Goal: Check status: Check status

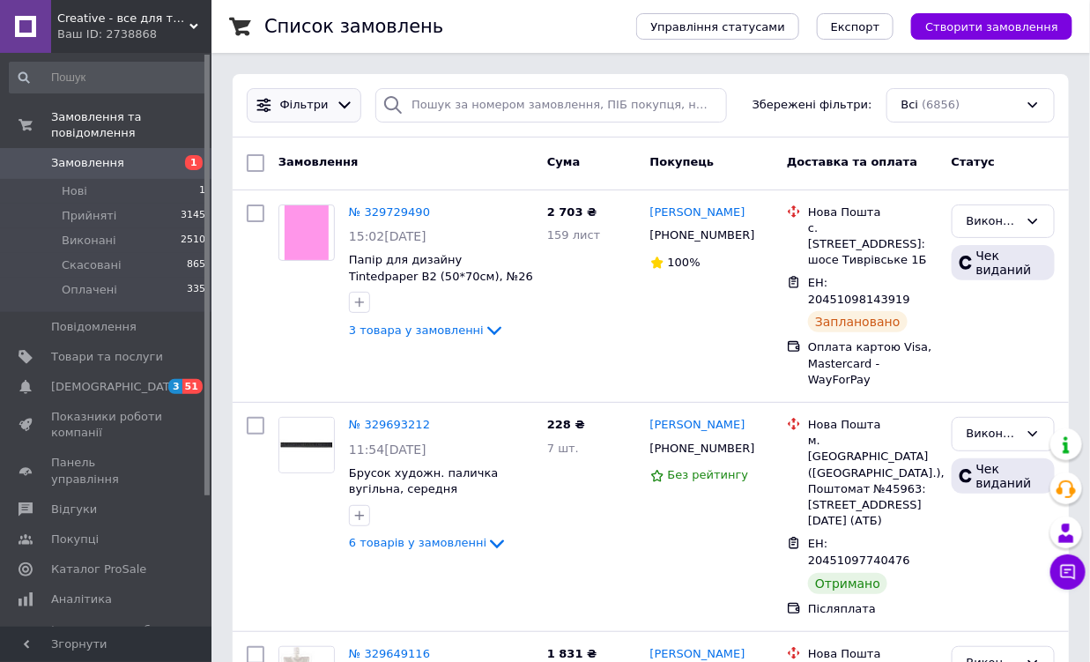
click at [338, 107] on icon at bounding box center [344, 105] width 12 height 7
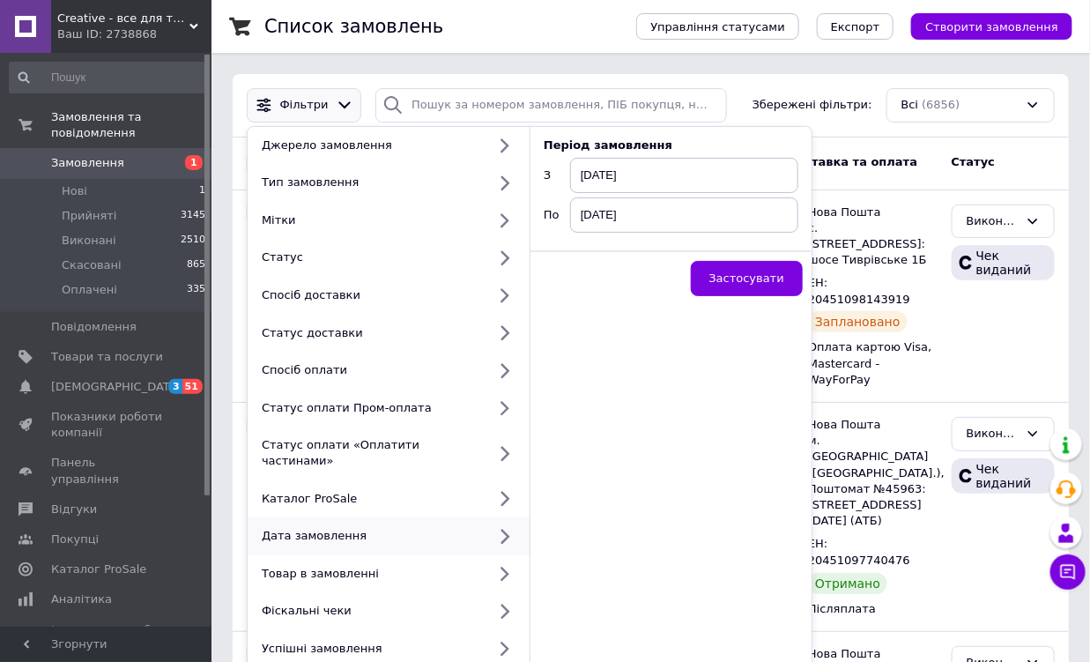
click at [501, 525] on icon at bounding box center [504, 536] width 22 height 22
click at [586, 174] on span "[DATE]" at bounding box center [684, 175] width 228 height 35
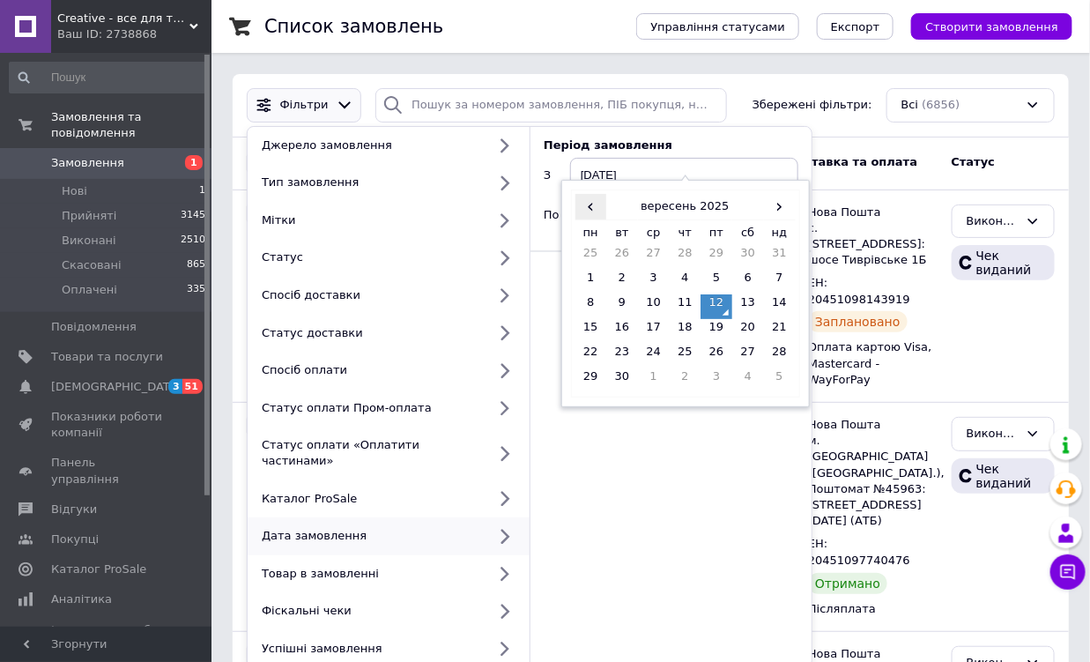
click at [584, 217] on span "‹" at bounding box center [591, 207] width 32 height 26
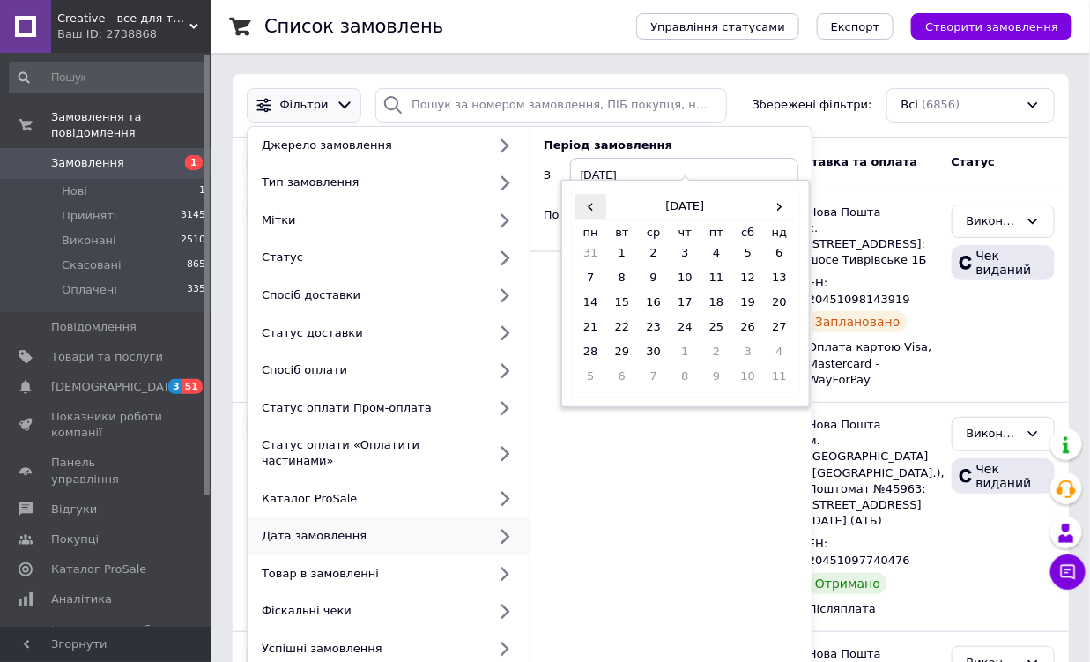
click at [584, 217] on span "‹" at bounding box center [591, 207] width 32 height 26
click at [666, 447] on div "Період замовлення З [DATE] ‹ [DATE] › пн вт ср чт пт сб нд 27 28 29 30 31 1 2 3…" at bounding box center [670, 397] width 281 height 541
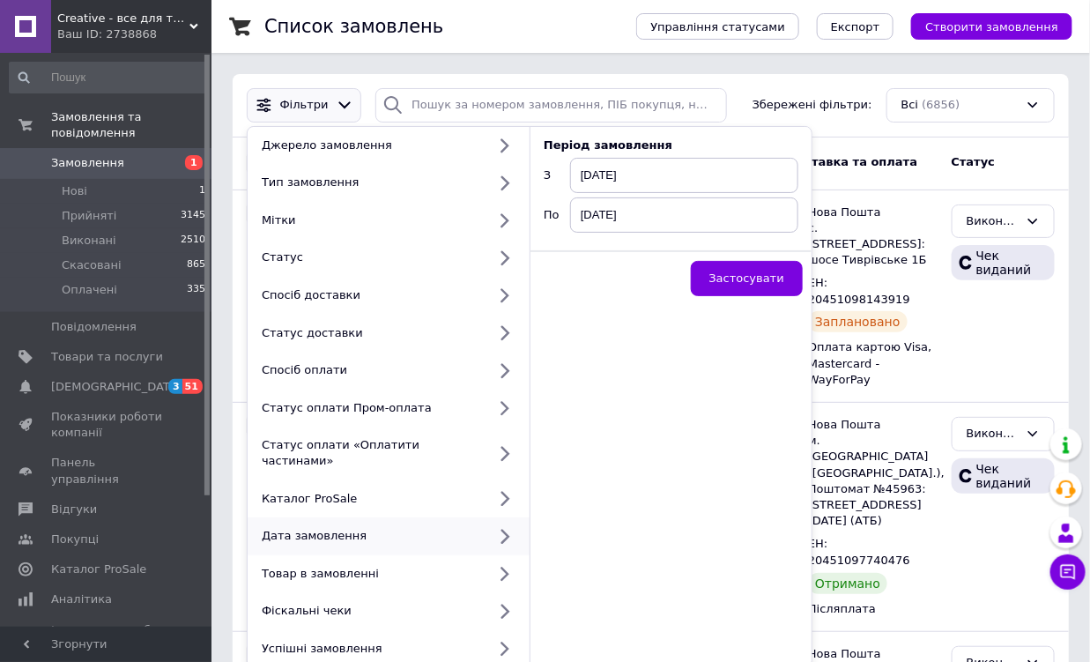
click at [648, 218] on span "[DATE]" at bounding box center [684, 214] width 228 height 35
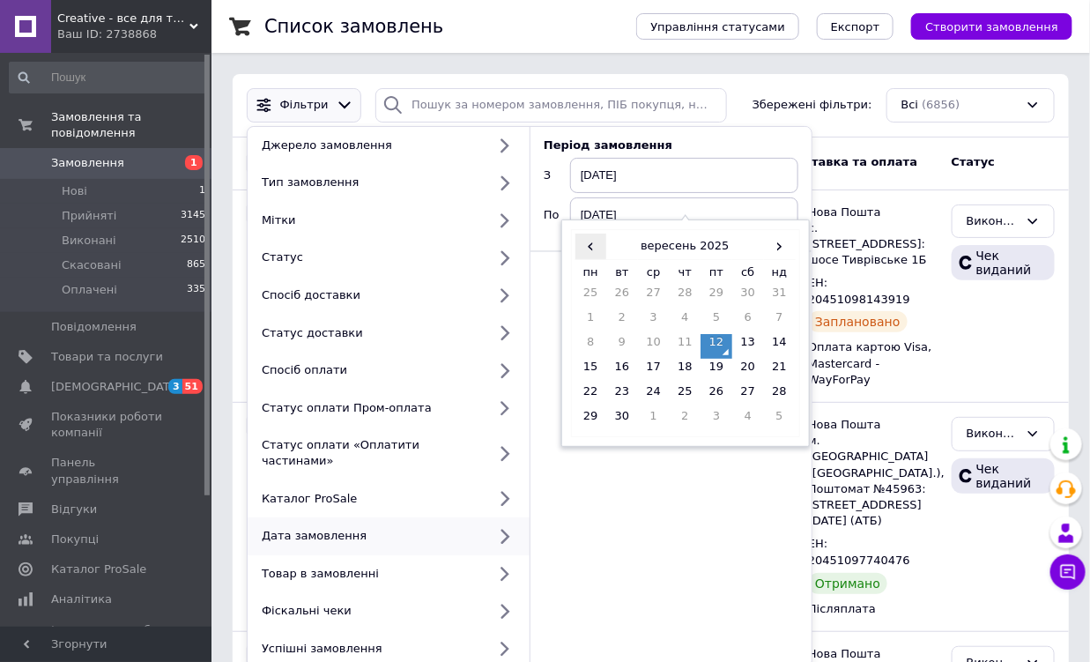
click at [592, 249] on span "‹" at bounding box center [591, 247] width 32 height 26
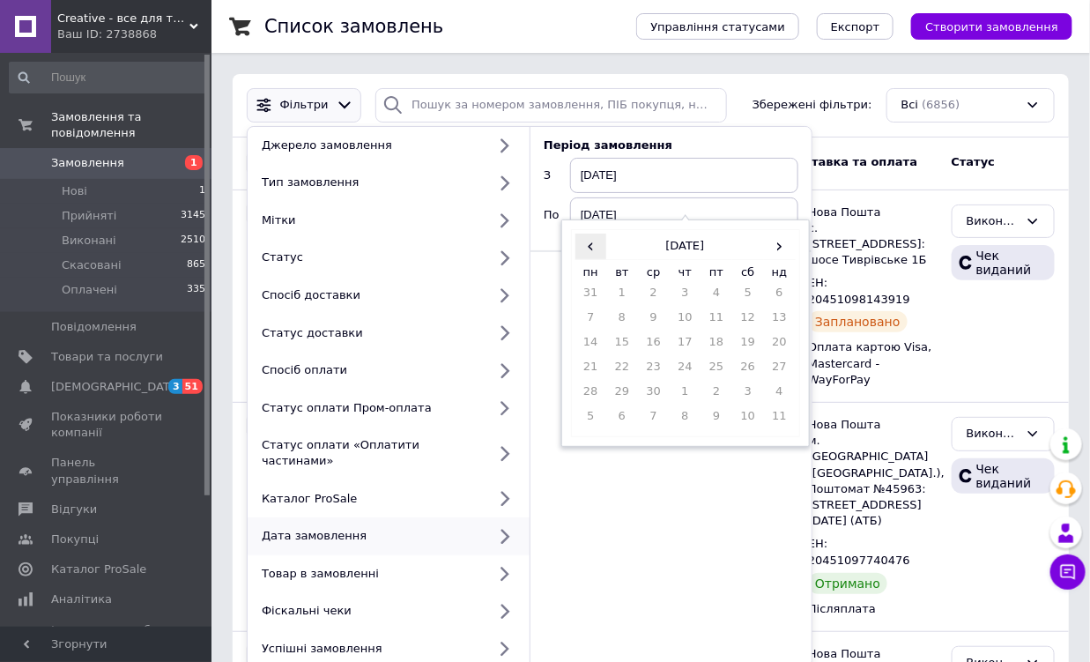
click at [592, 249] on span "‹" at bounding box center [591, 247] width 32 height 26
click at [773, 252] on span "›" at bounding box center [780, 247] width 32 height 26
click at [588, 241] on span "‹" at bounding box center [591, 247] width 32 height 26
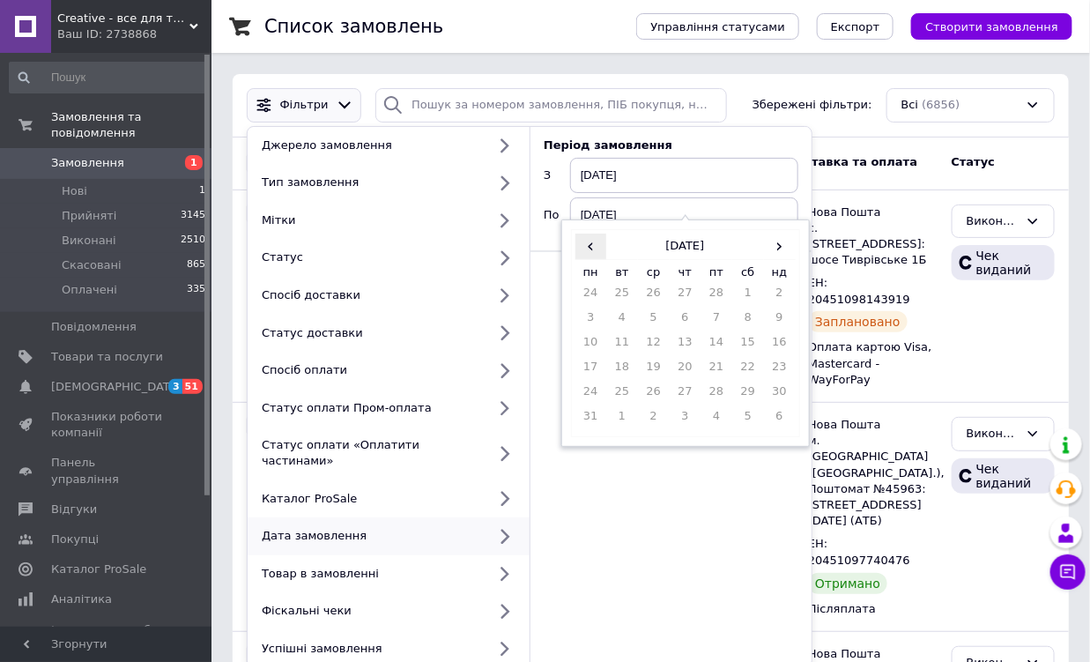
click at [588, 241] on span "‹" at bounding box center [591, 247] width 32 height 26
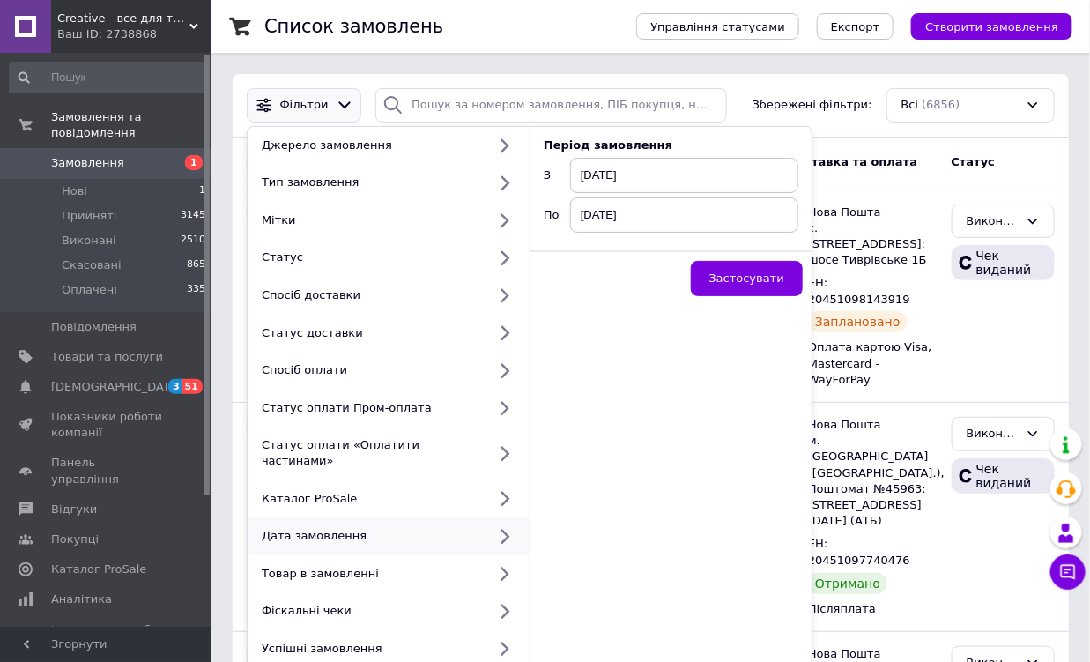
click at [654, 500] on div "Період замовлення З [DATE] По [DATE] Застосувати" at bounding box center [670, 397] width 281 height 541
click at [646, 173] on span "[DATE]" at bounding box center [684, 175] width 228 height 35
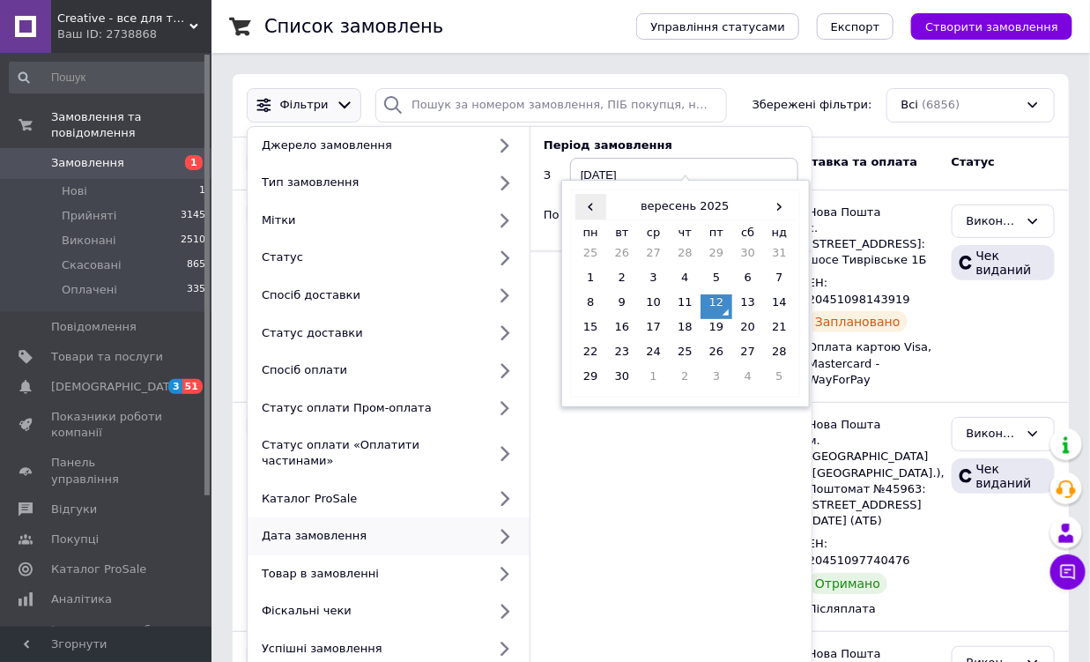
click at [586, 204] on span "‹" at bounding box center [591, 207] width 32 height 26
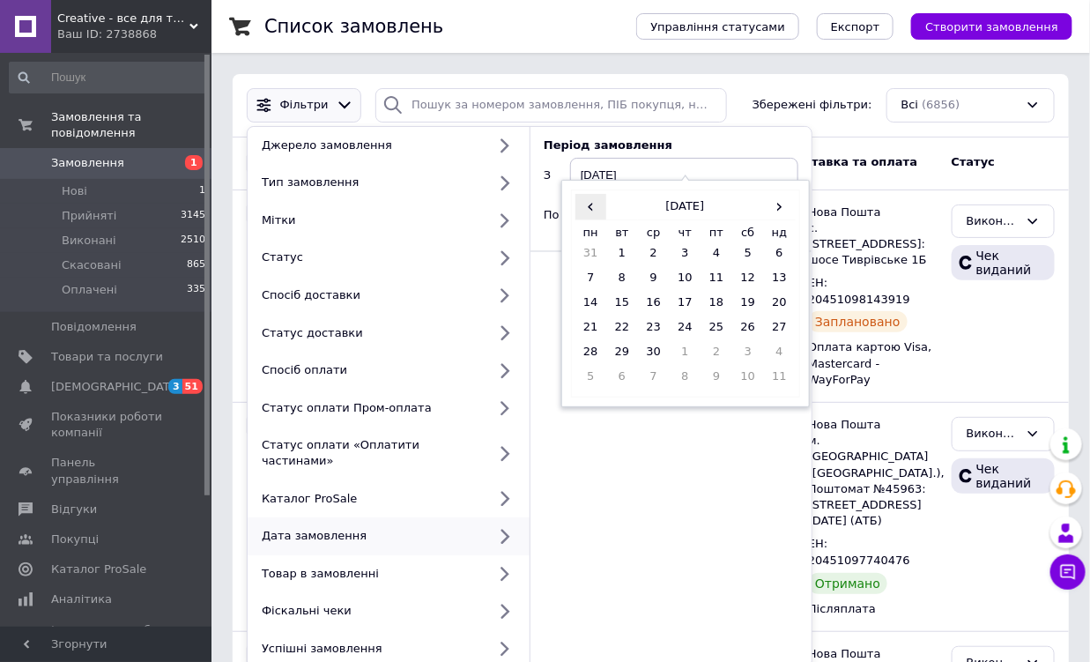
click at [586, 204] on span "‹" at bounding box center [591, 207] width 32 height 26
click at [617, 495] on div "Період замовлення З [DATE] ‹ [DATE] › пн вт ср чт пт сб нд 27 28 29 30 31 1 2 3…" at bounding box center [670, 397] width 281 height 541
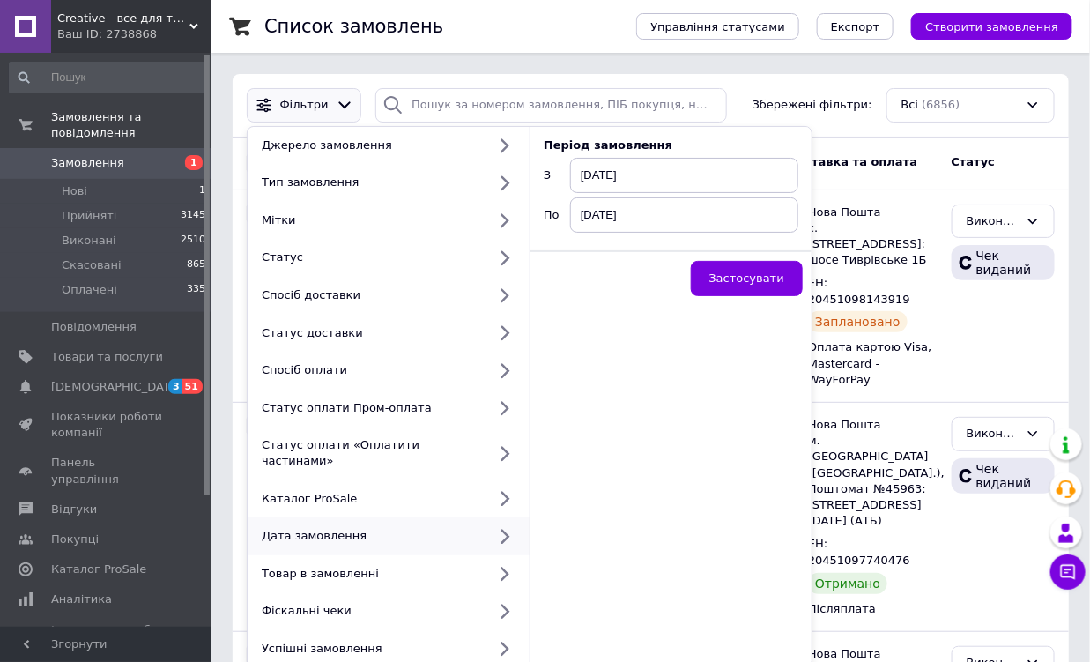
click at [628, 163] on span "[DATE]" at bounding box center [684, 175] width 228 height 35
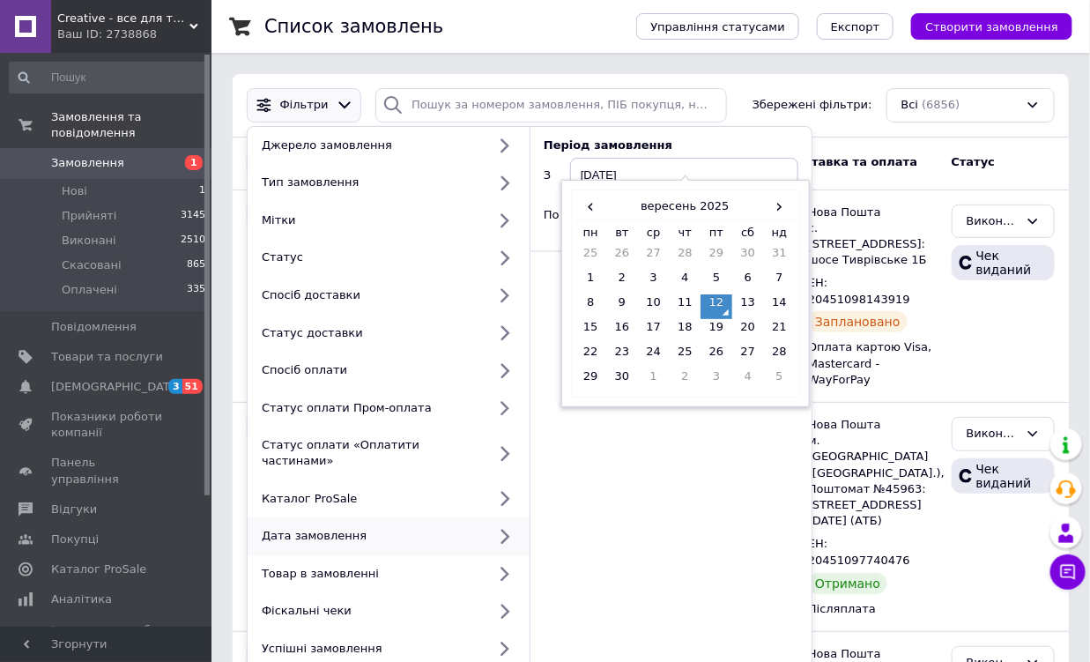
click at [724, 313] on td "12" at bounding box center [717, 306] width 32 height 25
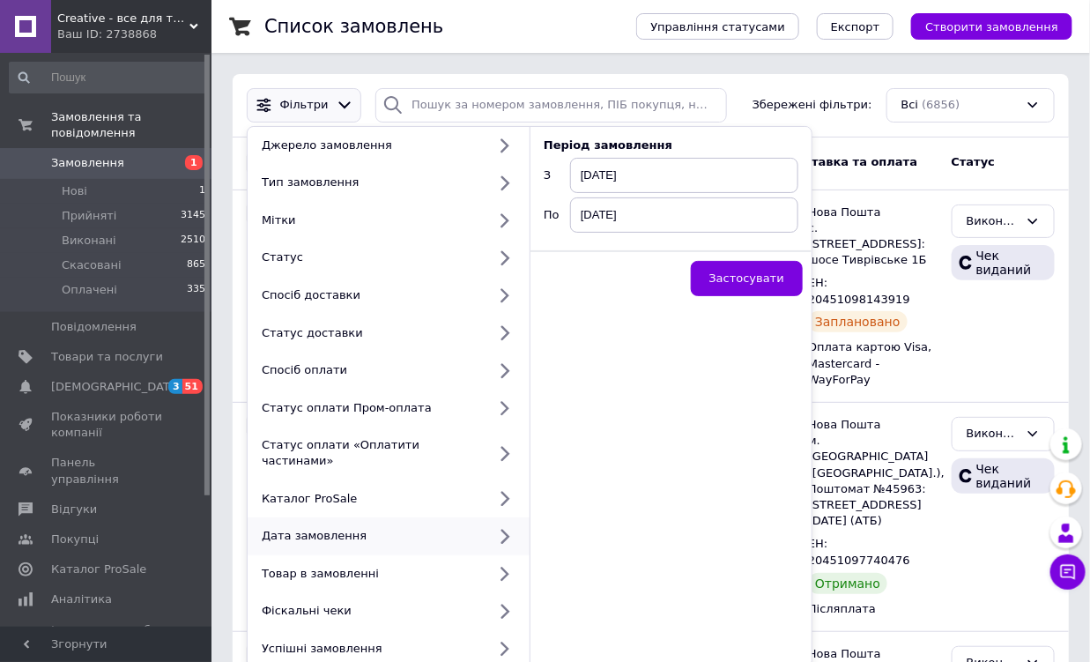
click at [686, 172] on span "[DATE]" at bounding box center [684, 175] width 228 height 35
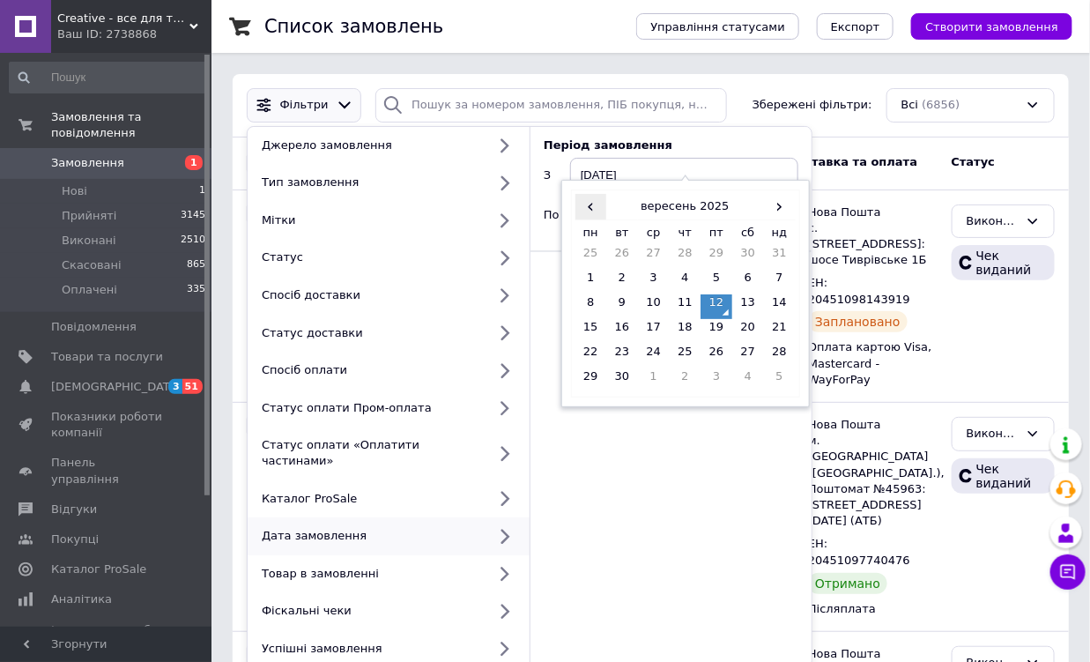
click at [593, 209] on span "‹" at bounding box center [591, 207] width 32 height 26
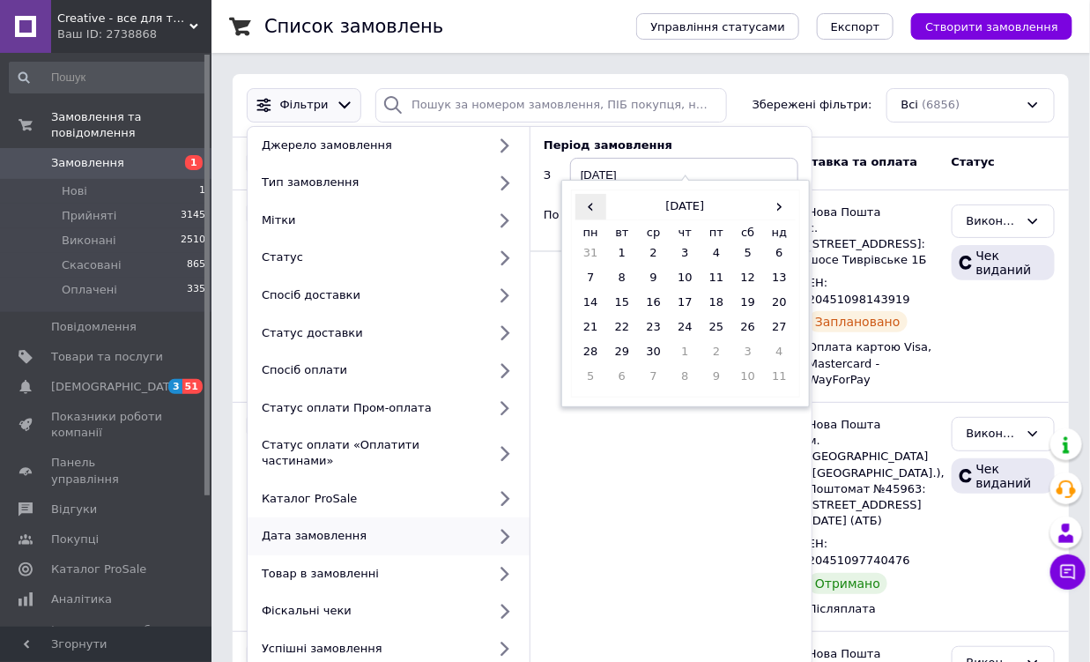
click at [593, 209] on span "‹" at bounding box center [591, 207] width 32 height 26
click at [753, 253] on td "1" at bounding box center [748, 257] width 32 height 25
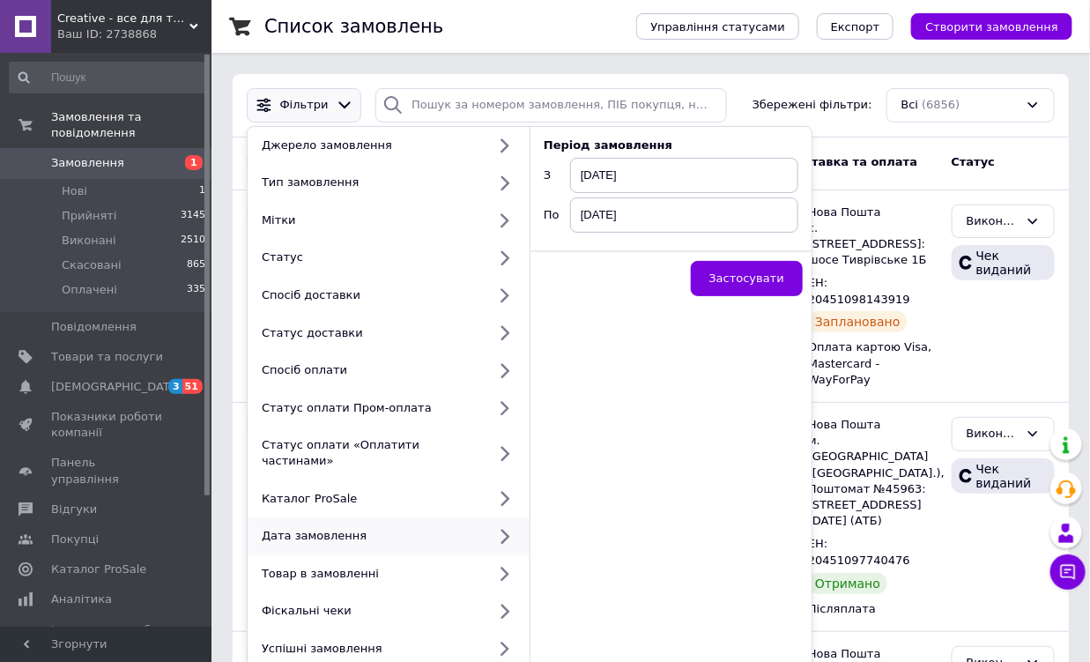
click at [693, 217] on span "[DATE]" at bounding box center [684, 214] width 228 height 35
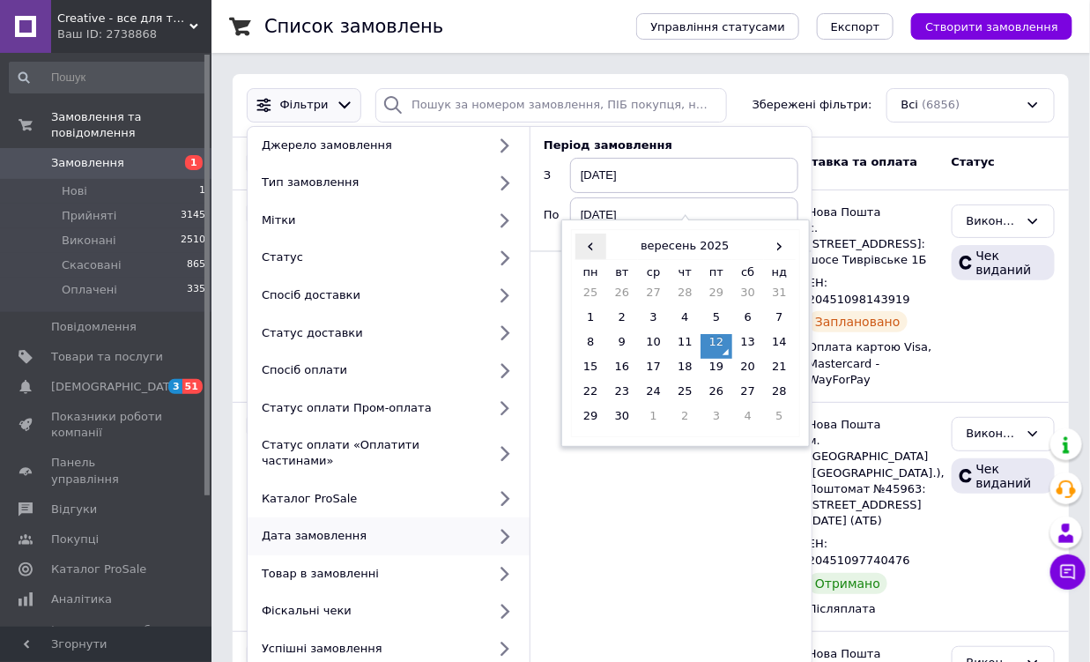
click at [579, 249] on span "‹" at bounding box center [591, 247] width 32 height 26
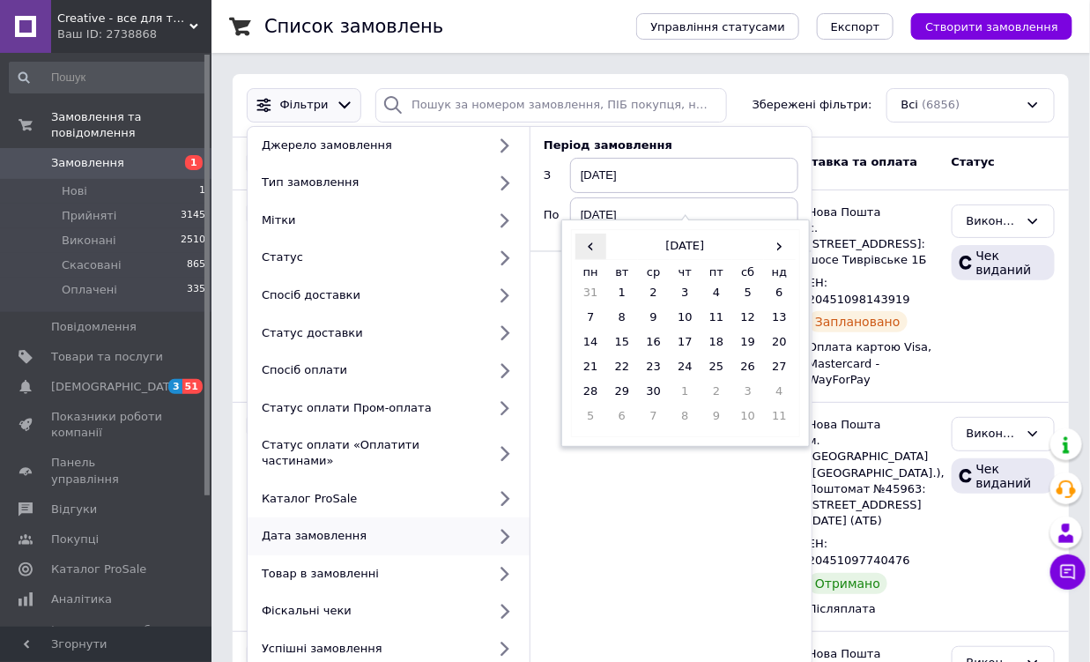
click at [579, 249] on span "‹" at bounding box center [591, 247] width 32 height 26
click at [727, 392] on td "28" at bounding box center [717, 395] width 32 height 25
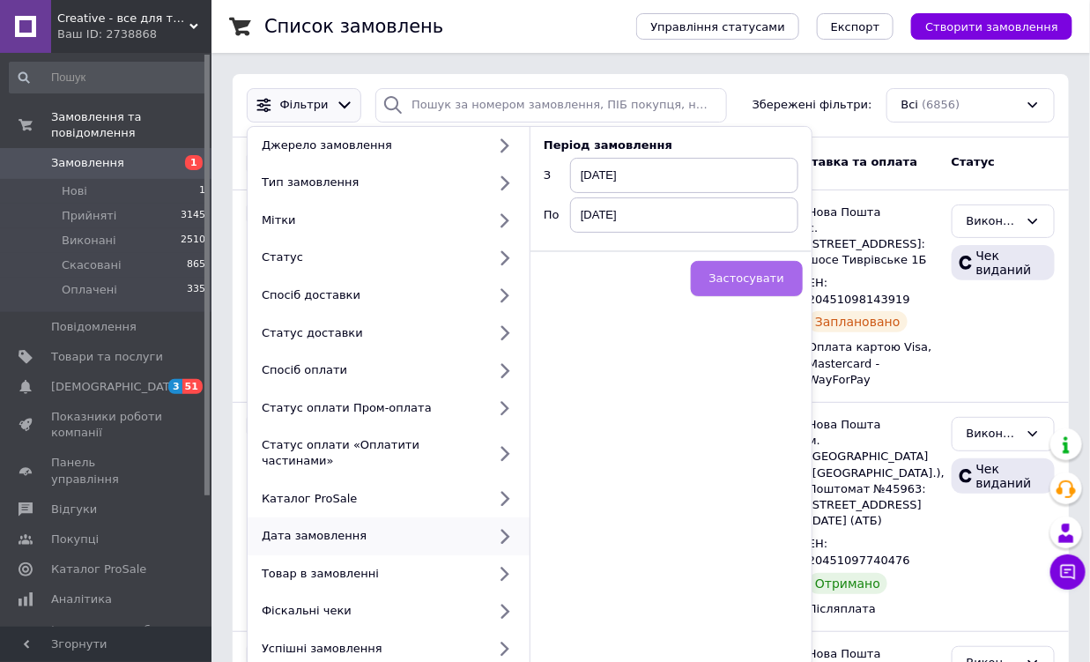
click at [741, 280] on span "Застосувати" at bounding box center [746, 277] width 75 height 13
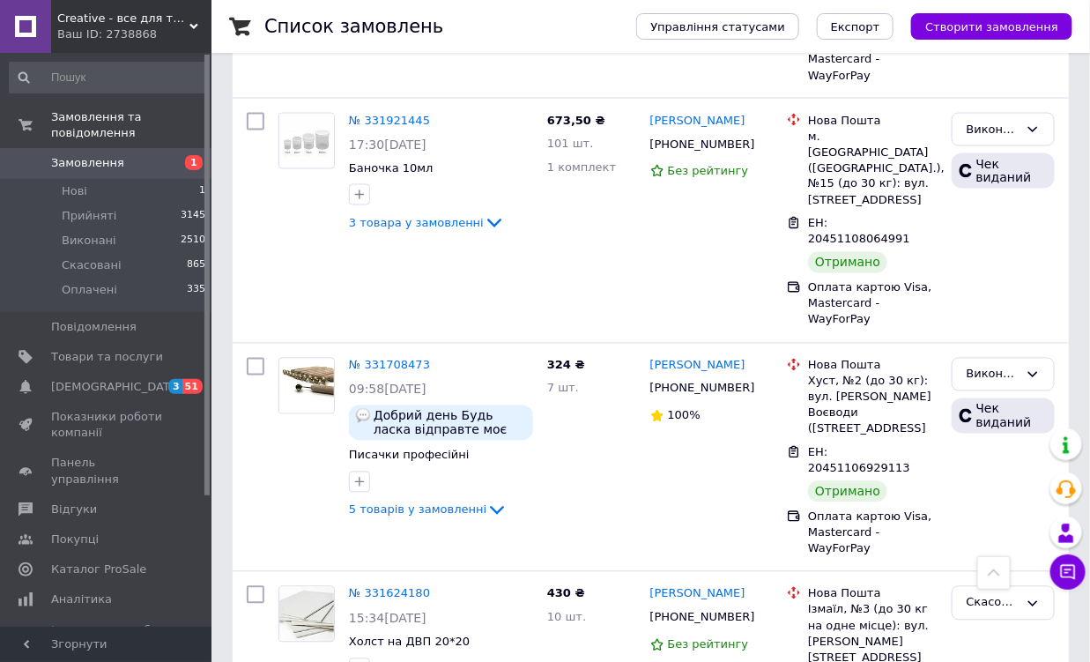
scroll to position [3157, 0]
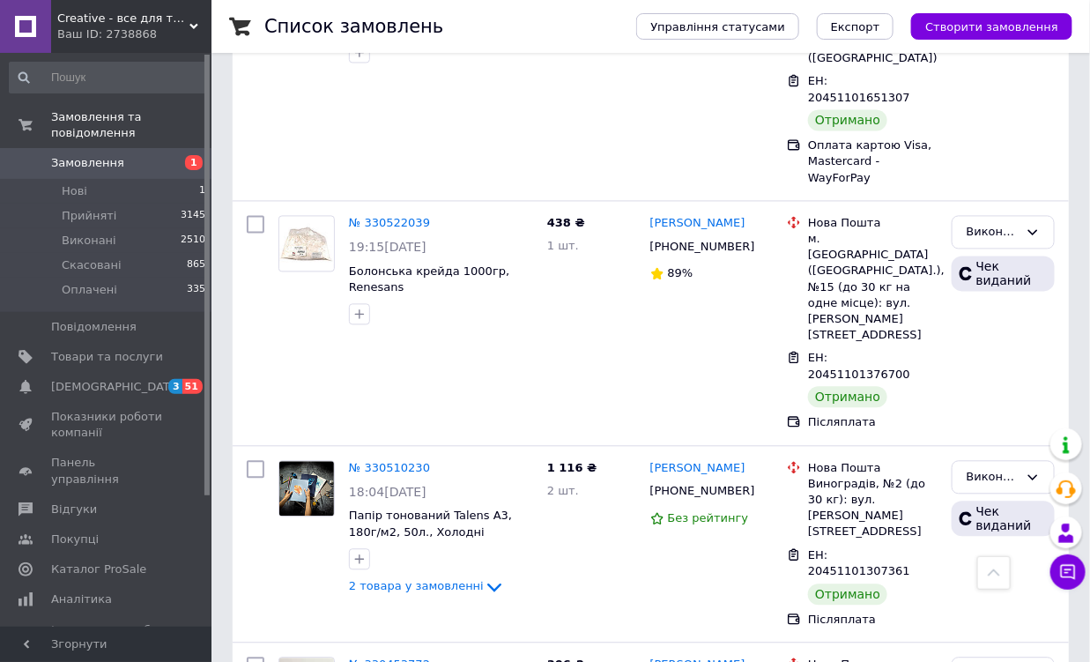
scroll to position [3279, 0]
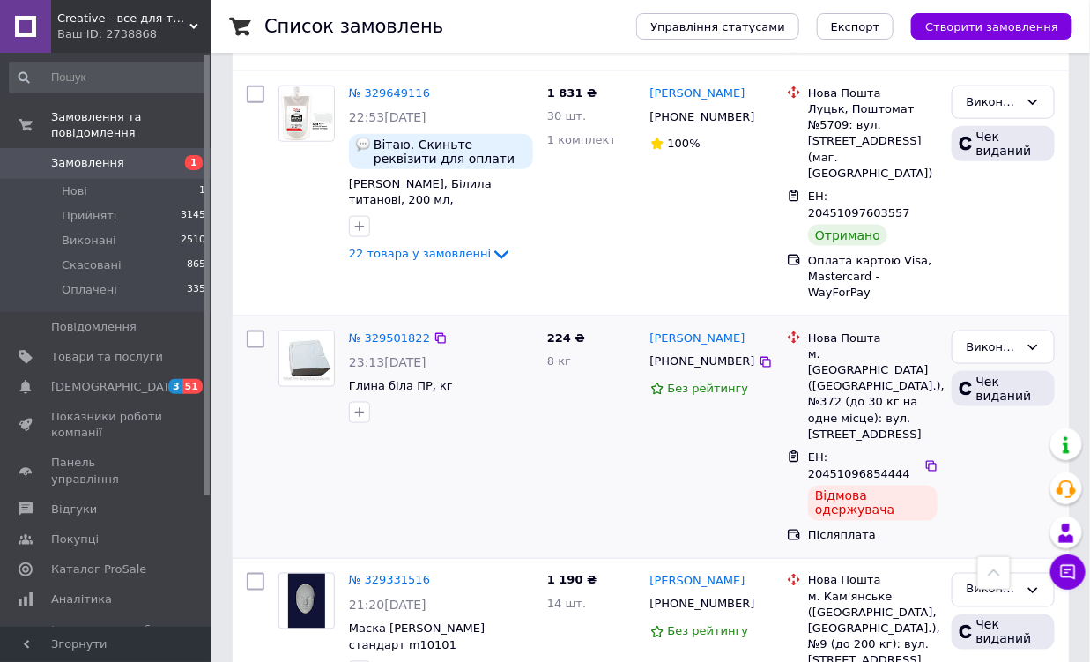
scroll to position [2782, 0]
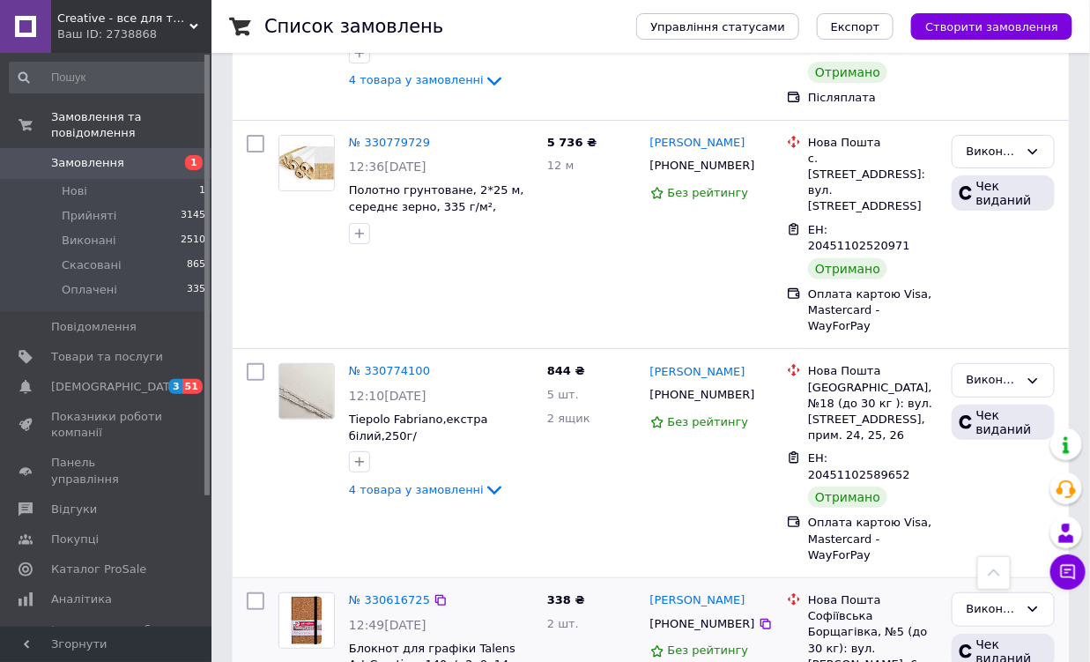
scroll to position [2203, 0]
click at [381, 591] on link "№ 330616725" at bounding box center [389, 597] width 81 height 13
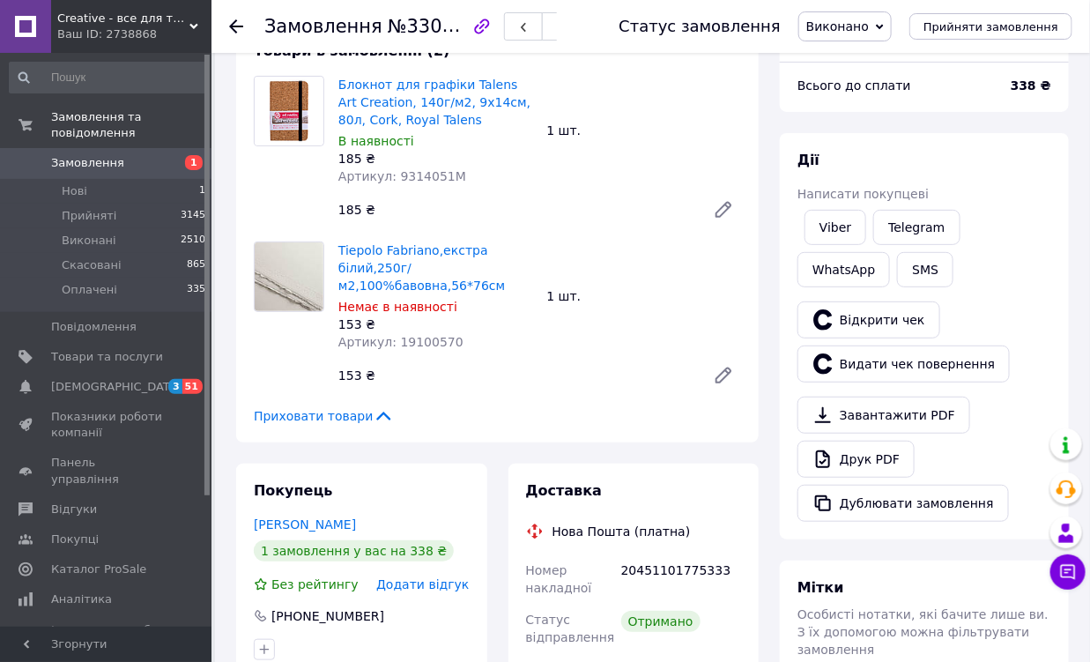
scroll to position [110, 0]
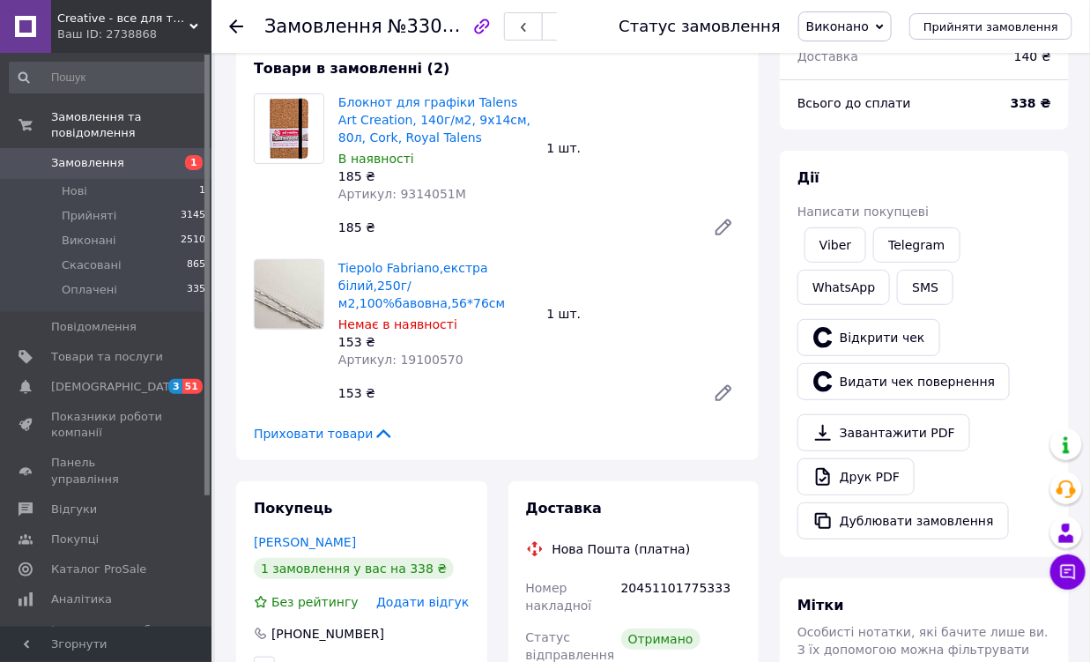
click at [241, 22] on icon at bounding box center [236, 26] width 14 height 14
